Goal: Go to known website: Access a specific website the user already knows

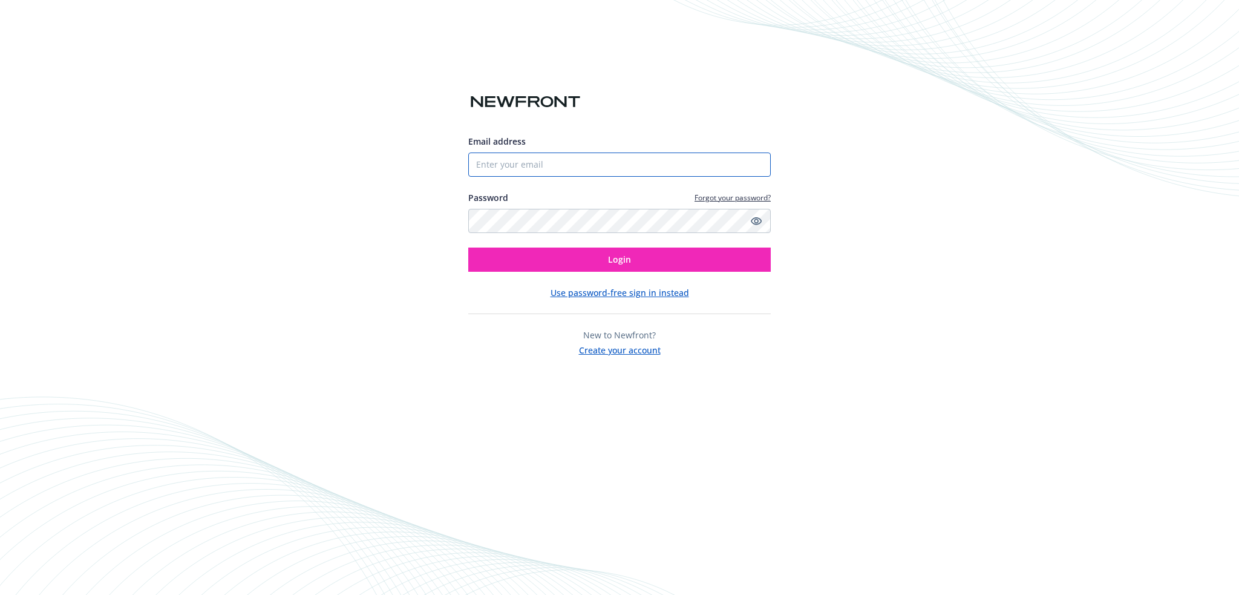
click at [569, 162] on input "Email address" at bounding box center [619, 164] width 303 height 24
type input "[PERSON_NAME][EMAIL_ADDRESS][PERSON_NAME][DOMAIN_NAME]"
click at [468, 248] on button "Login" at bounding box center [619, 260] width 303 height 24
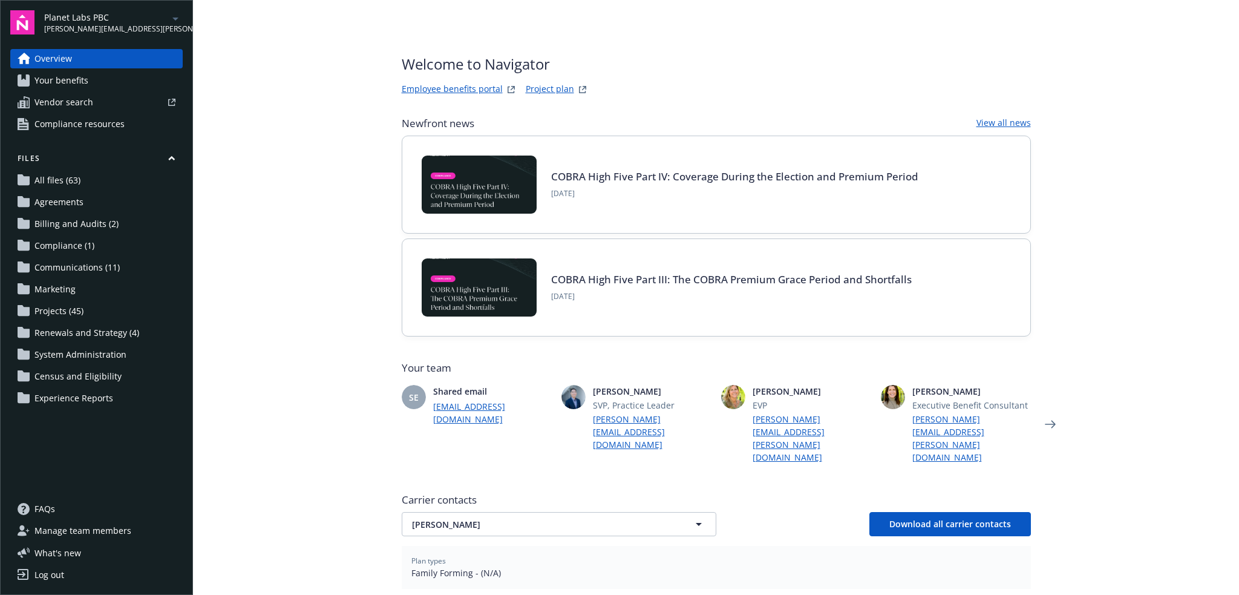
click at [179, 20] on icon "arrowDropDown" at bounding box center [175, 18] width 15 height 15
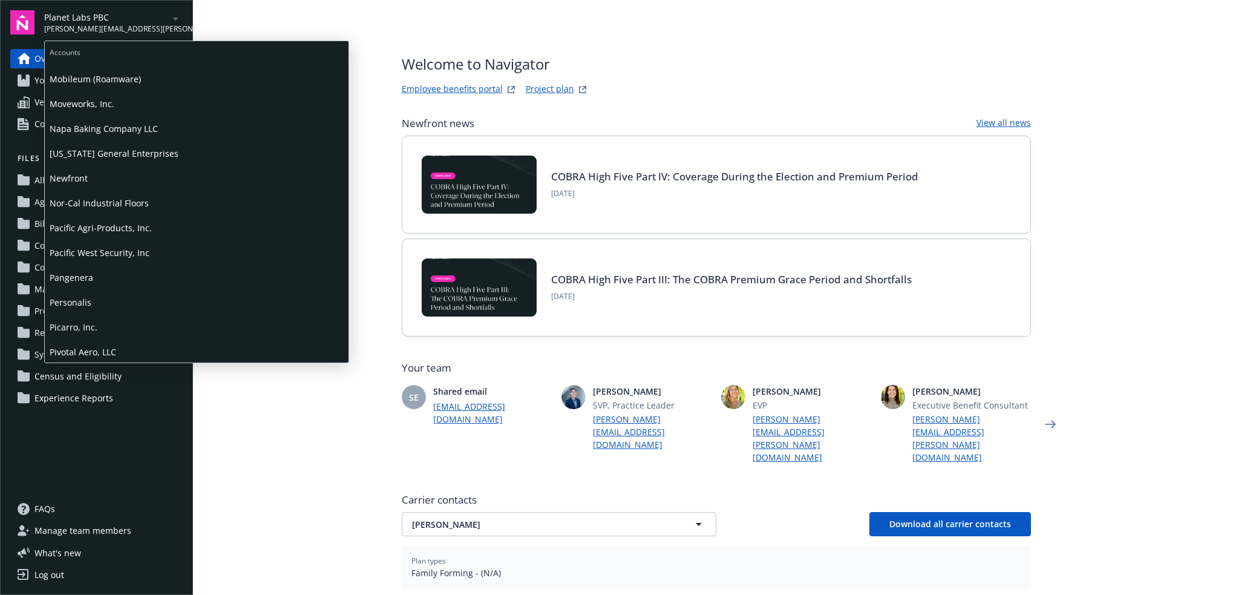
scroll to position [666, 0]
click at [128, 317] on span "Picarro, Inc." at bounding box center [197, 324] width 294 height 25
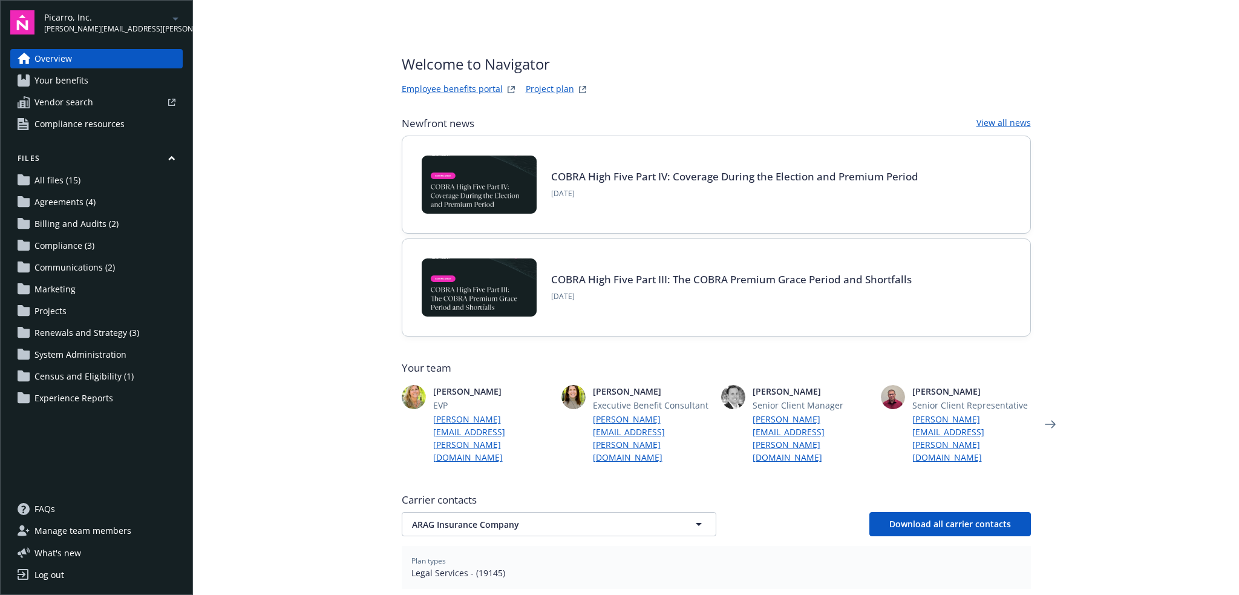
click at [451, 92] on link "Employee benefits portal" at bounding box center [452, 89] width 101 height 15
